Goal: Task Accomplishment & Management: Complete application form

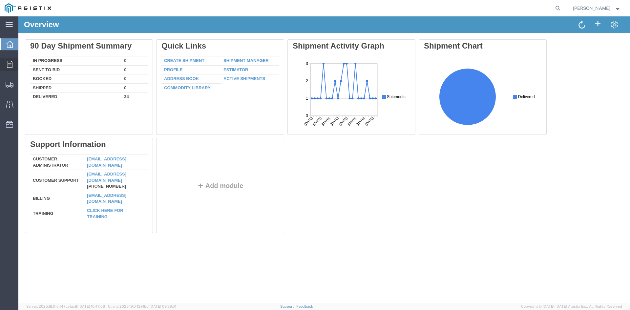
click at [16, 61] on div at bounding box center [9, 64] width 18 height 13
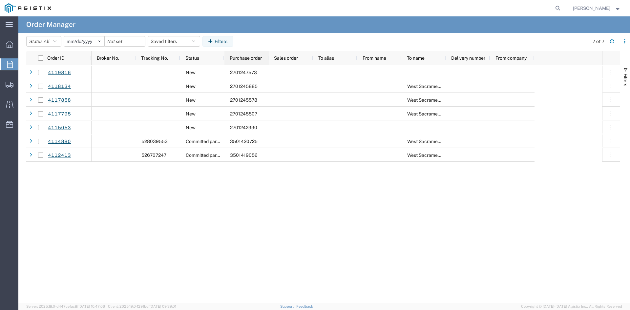
click at [258, 61] on div "Purchase order" at bounding box center [248, 58] width 36 height 10
click at [7, 41] on icon at bounding box center [9, 44] width 7 height 7
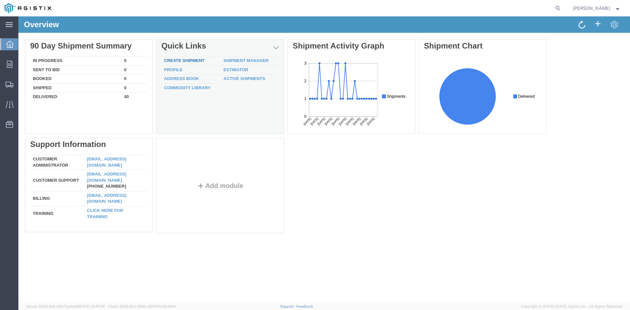
click at [195, 60] on link "Create Shipment" at bounding box center [184, 60] width 40 height 5
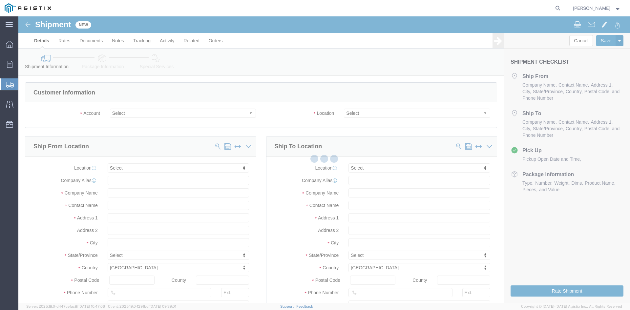
select select
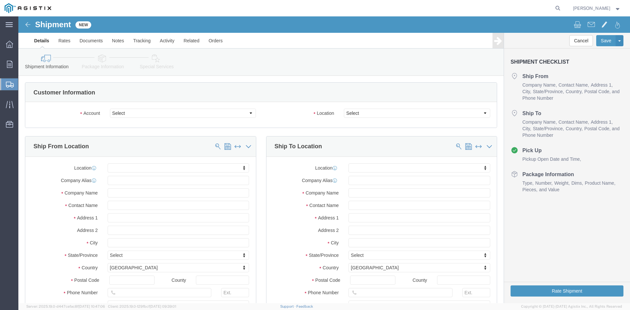
click select "Select Cenveo Corporation PG&E"
select select "11643"
click select "Select Cenveo Corporation PG&E"
select select
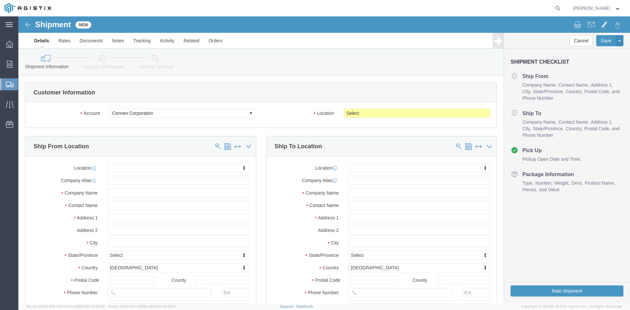
click select "Select Cenveo Corporation PG&E"
select select "9596"
click select "Select Cenveo Corporation PG&E"
select select "PURCHORD"
select select
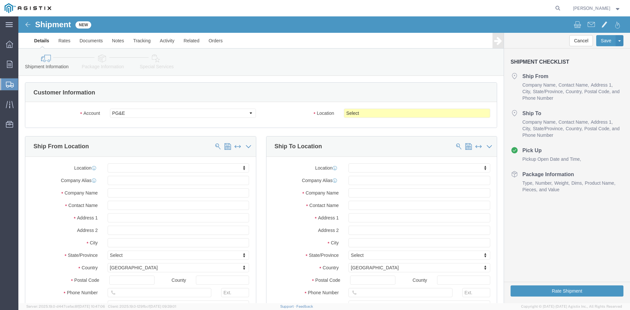
select select
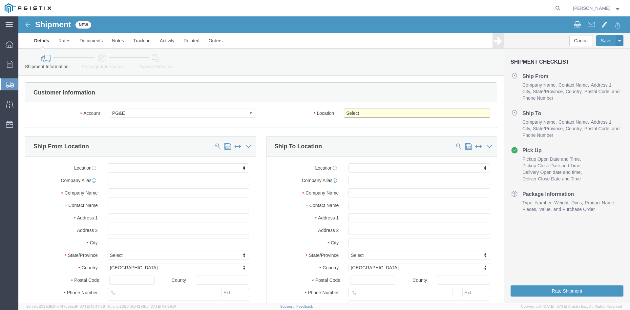
click select "Select All Others [GEOGRAPHIC_DATA] [GEOGRAPHIC_DATA] [GEOGRAPHIC_DATA] [GEOGRA…"
select select "23082"
click select "Select All Others [GEOGRAPHIC_DATA] [GEOGRAPHIC_DATA] [GEOGRAPHIC_DATA] [GEOGRA…"
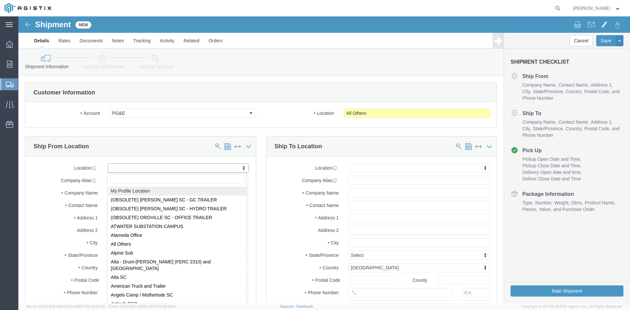
select select "MYPROFILE"
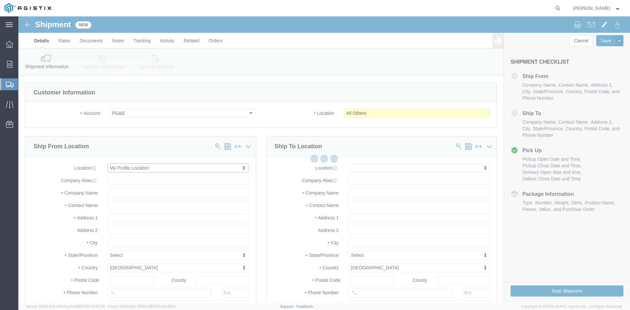
type input "Cenveo Corporation"
type input "[PERSON_NAME]"
type input "[STREET_ADDRESS]"
type input "STE 100"
type input "CARROLLTON"
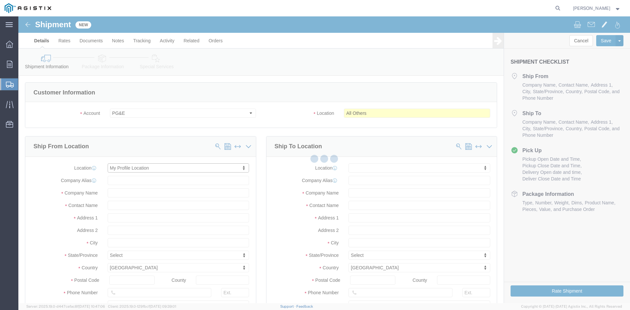
type input "75006"
type input "2147754775"
type input "[PERSON_NAME][EMAIL_ADDRESS][PERSON_NAME][DOMAIN_NAME]"
checkbox input "true"
select select "[GEOGRAPHIC_DATA]"
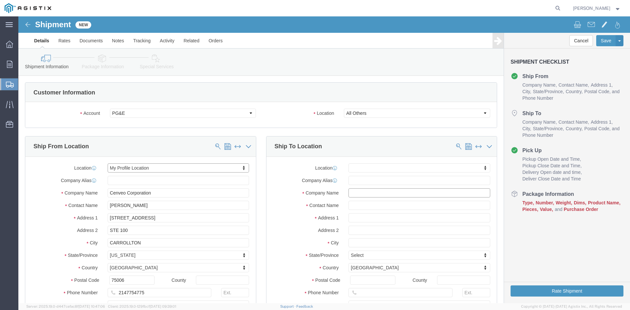
click input "text"
type input "PGE"
click input "[PERSON_NAME]"
type input "[PERSON_NAME]"
type input "[STREET_ADDRESS][PERSON_NAME]"
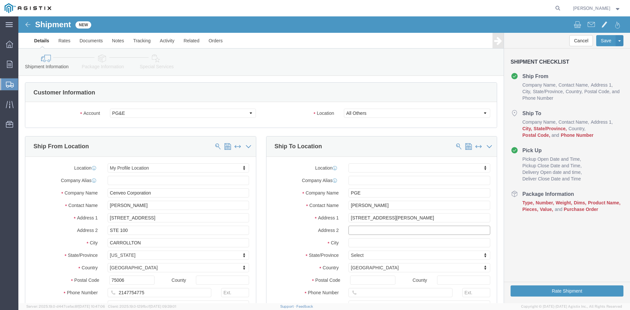
select select
type input "MAIL ROOM"
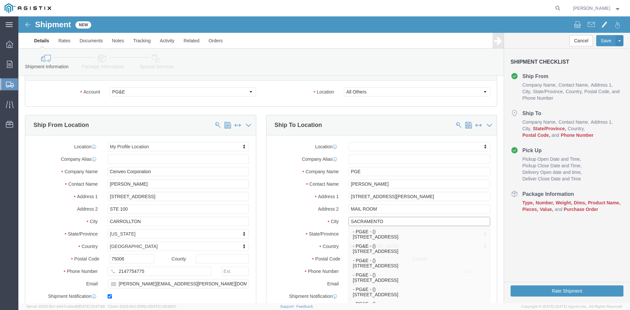
scroll to position [33, 0]
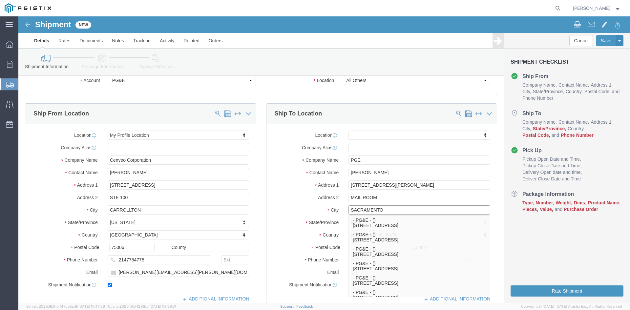
type input "SACRAMENTO"
select select
click input "[STREET_ADDRESS][PERSON_NAME]"
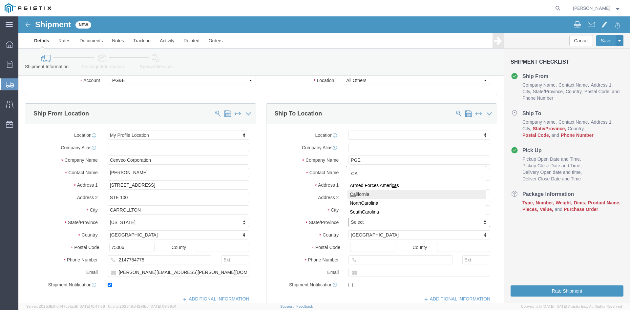
type input "CA"
select select
select select "CA"
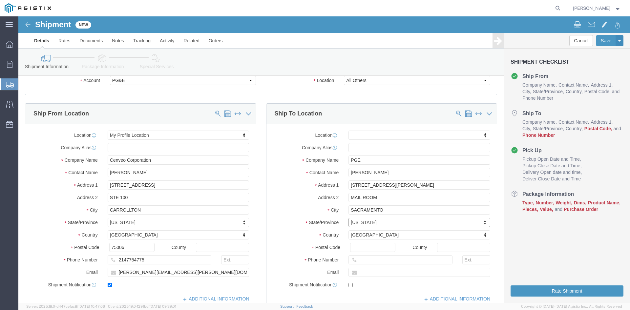
scroll to position [66, 0]
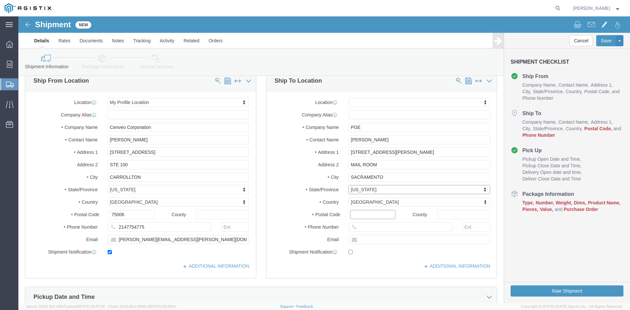
click input "Postal Code"
type input "95826"
select select
click div
click input "text"
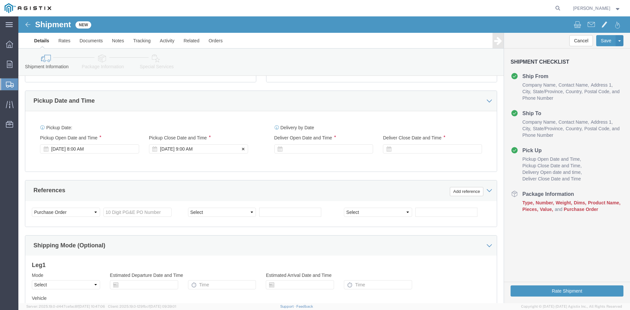
scroll to position [262, 0]
type input "8007435000"
click div
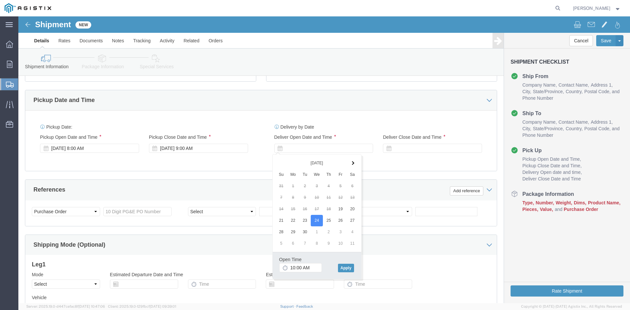
click div "Open Time 10:00 AM [DATE] 10:00 AM - [DATE] 10:00 AM Cancel Apply"
click input "10:00 AM"
click button "Apply"
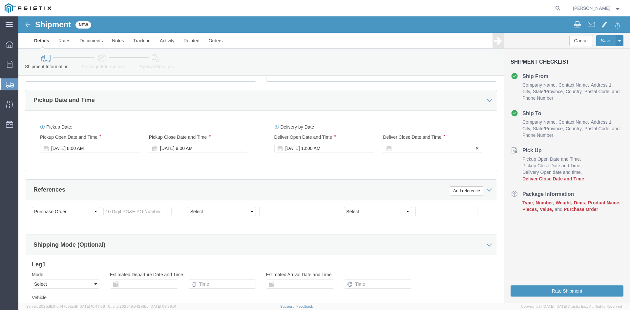
click div
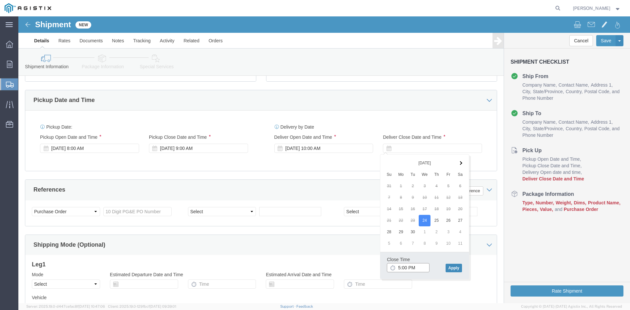
type input "5:00 PM"
click button "Apply"
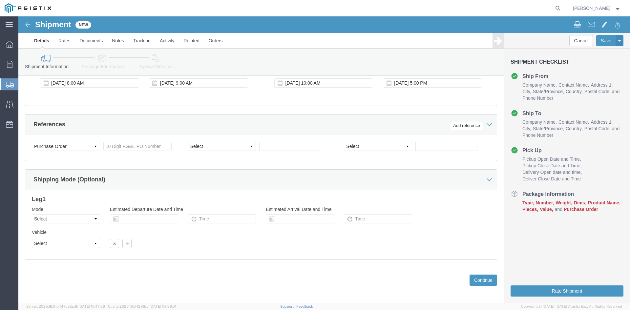
scroll to position [330, 0]
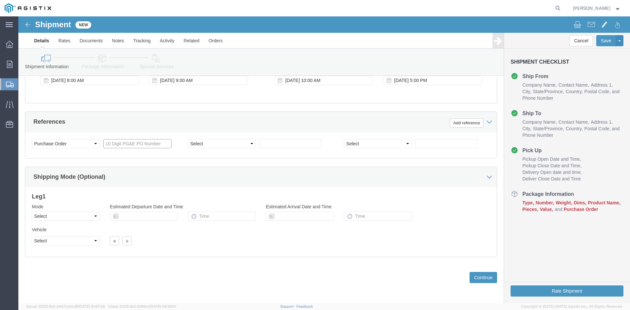
click input "text"
type input "2701239514"
click button "Continue"
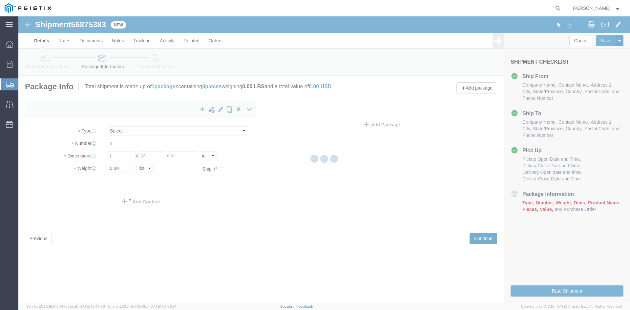
select select "CBOX"
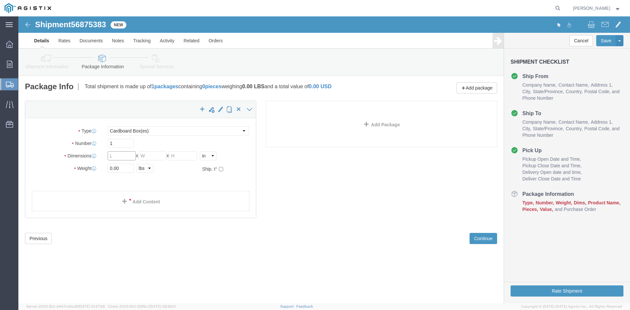
click input "text"
type input "10"
type input "12"
type input "13"
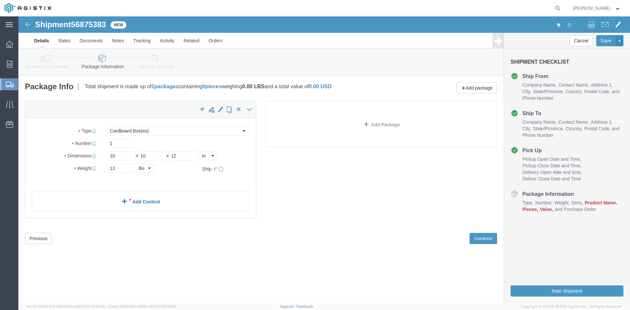
click div "x Package Type Select Bulk Bundle(s) Cardboard Box(es) Carton(s) Crate(s) Drum(…"
click link "Add Content"
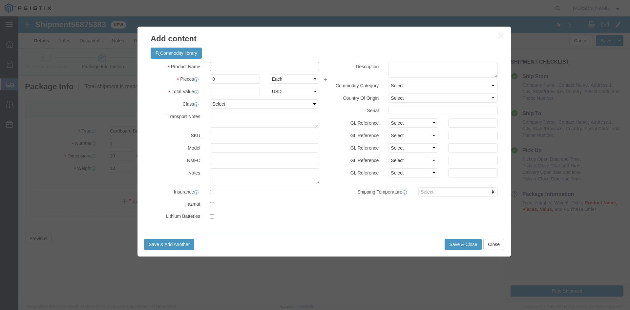
click input "text"
type input "e"
type input "ENV 60-9052"
click input "0"
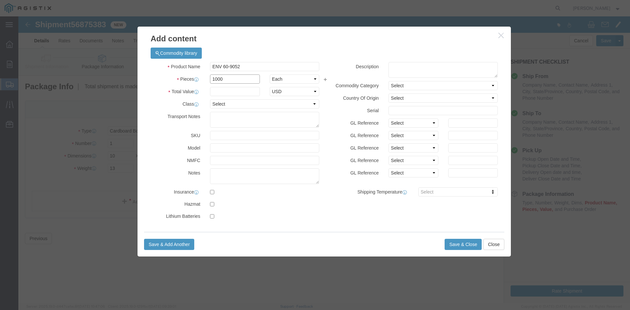
type input "1000"
click input "text"
type input "49.52"
click select "Select 50 55 60 65 70 85 92.5 100 125 175 250 300 400"
select select "55"
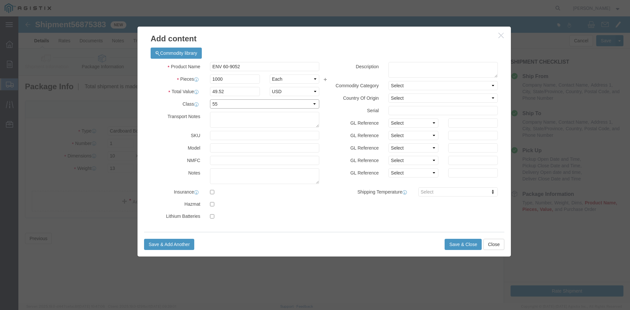
click select "Select 50 55 60 65 70 85 92.5 100 125 175 250 300 400"
click button "Save & Add Another"
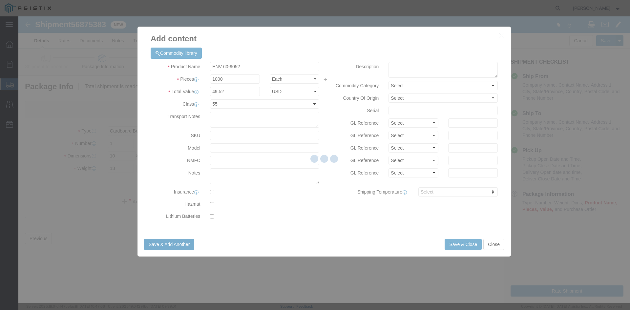
select select "EA"
select select
select select "USD"
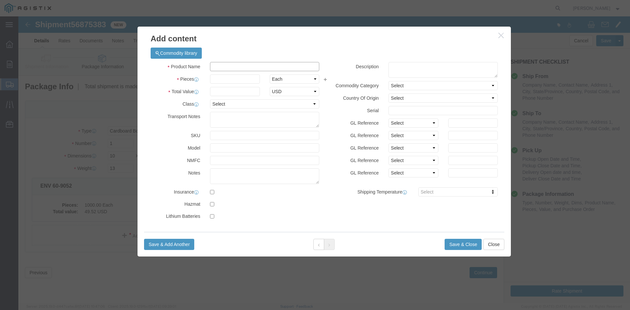
click input "text"
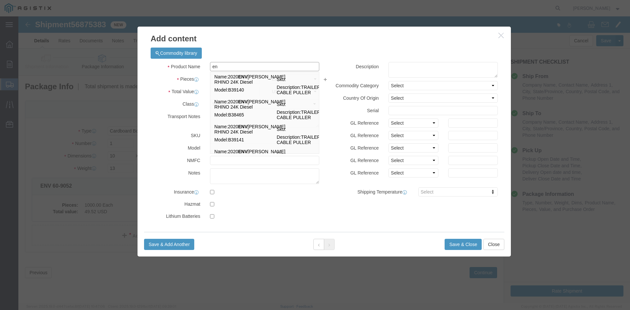
type input "e"
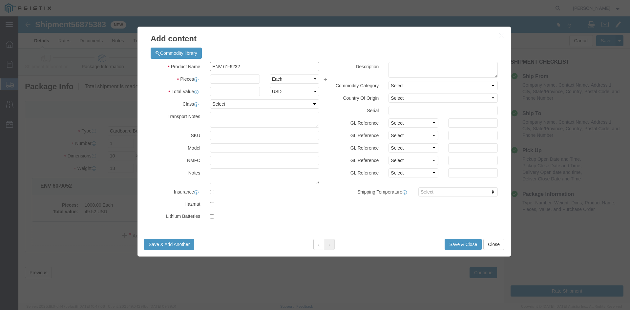
type input "ENV 61-6232"
click input "text"
type input "1000"
click input "text"
type input "47.38"
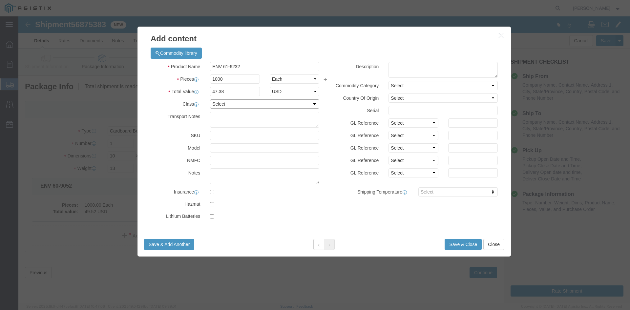
click select "Select 50 55 60 65 70 85 92.5 100 125 175 250 300 400"
select select "55"
click select "Select 50 55 60 65 70 85 92.5 100 125 175 250 300 400"
click button "Save & Add Another"
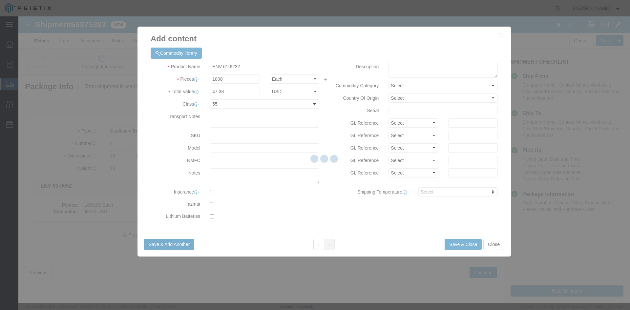
select select "EA"
select select
select select "USD"
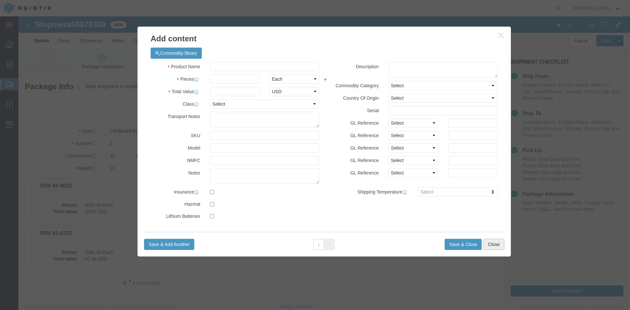
click button "Close"
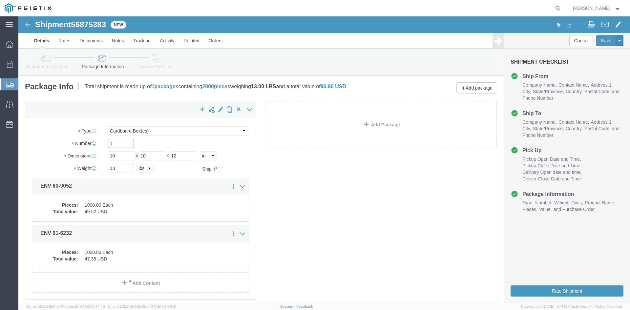
click input "1"
type input "2"
click div "x Package Type Select Bulk Bundle(s) Cardboard Box(es) Carton(s) Crate(s) Drum(…"
click input "13"
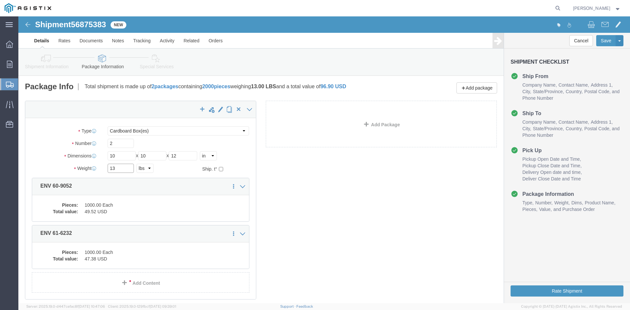
click input "13"
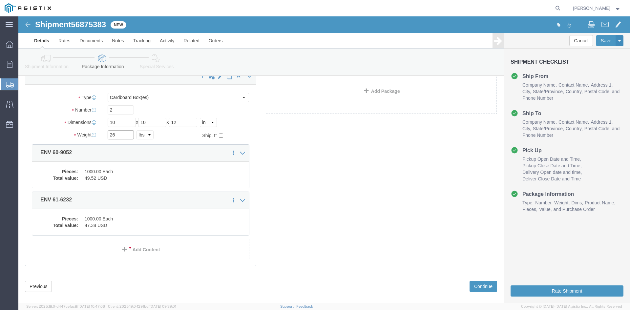
scroll to position [42, 0]
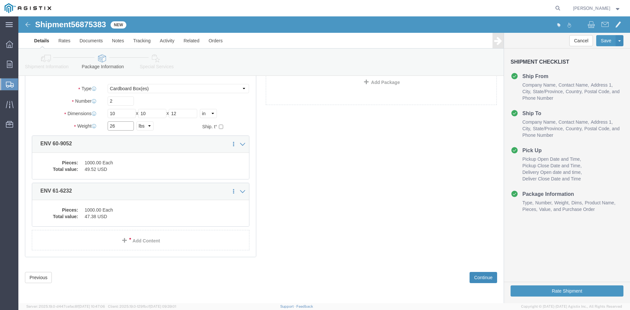
type input "26"
click button "Continue"
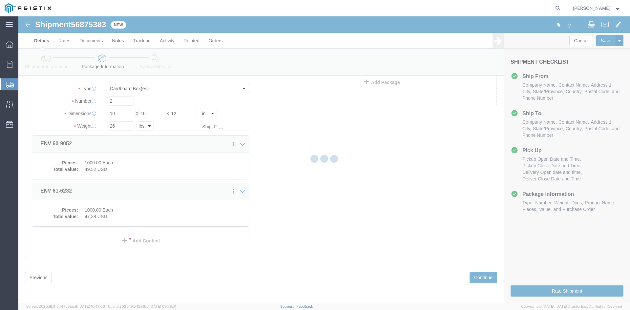
select select
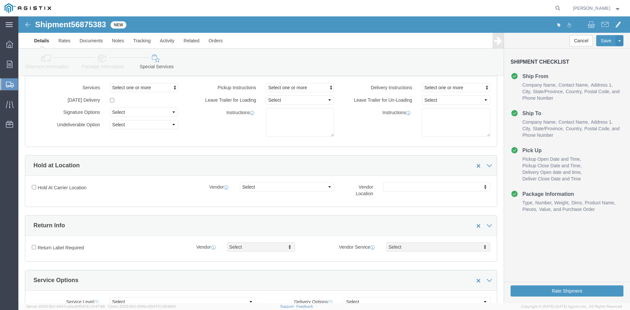
click div "Rate Shipment"
click button "Rate Shipment"
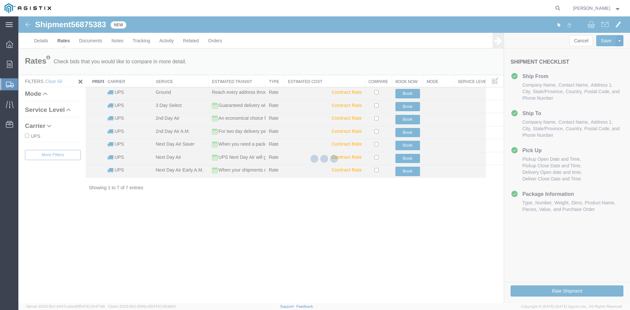
scroll to position [0, 0]
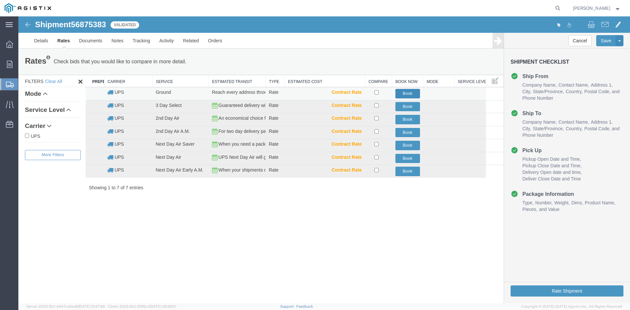
click at [407, 94] on button "Book" at bounding box center [407, 94] width 25 height 10
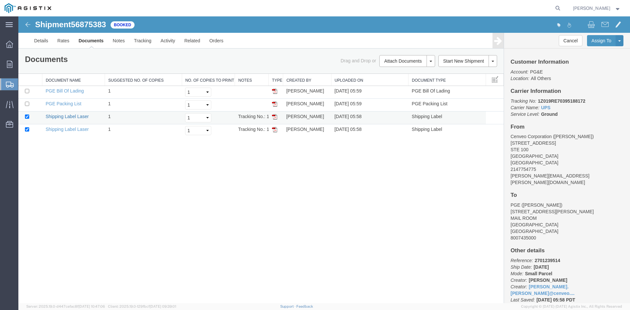
click at [75, 116] on link "Shipping Label Laser" at bounding box center [67, 116] width 43 height 5
click at [64, 131] on link "Shipping Label Laser" at bounding box center [67, 129] width 43 height 5
click at [56, 129] on link "Shipping Label Laser" at bounding box center [67, 129] width 43 height 5
